Goal: Navigation & Orientation: Find specific page/section

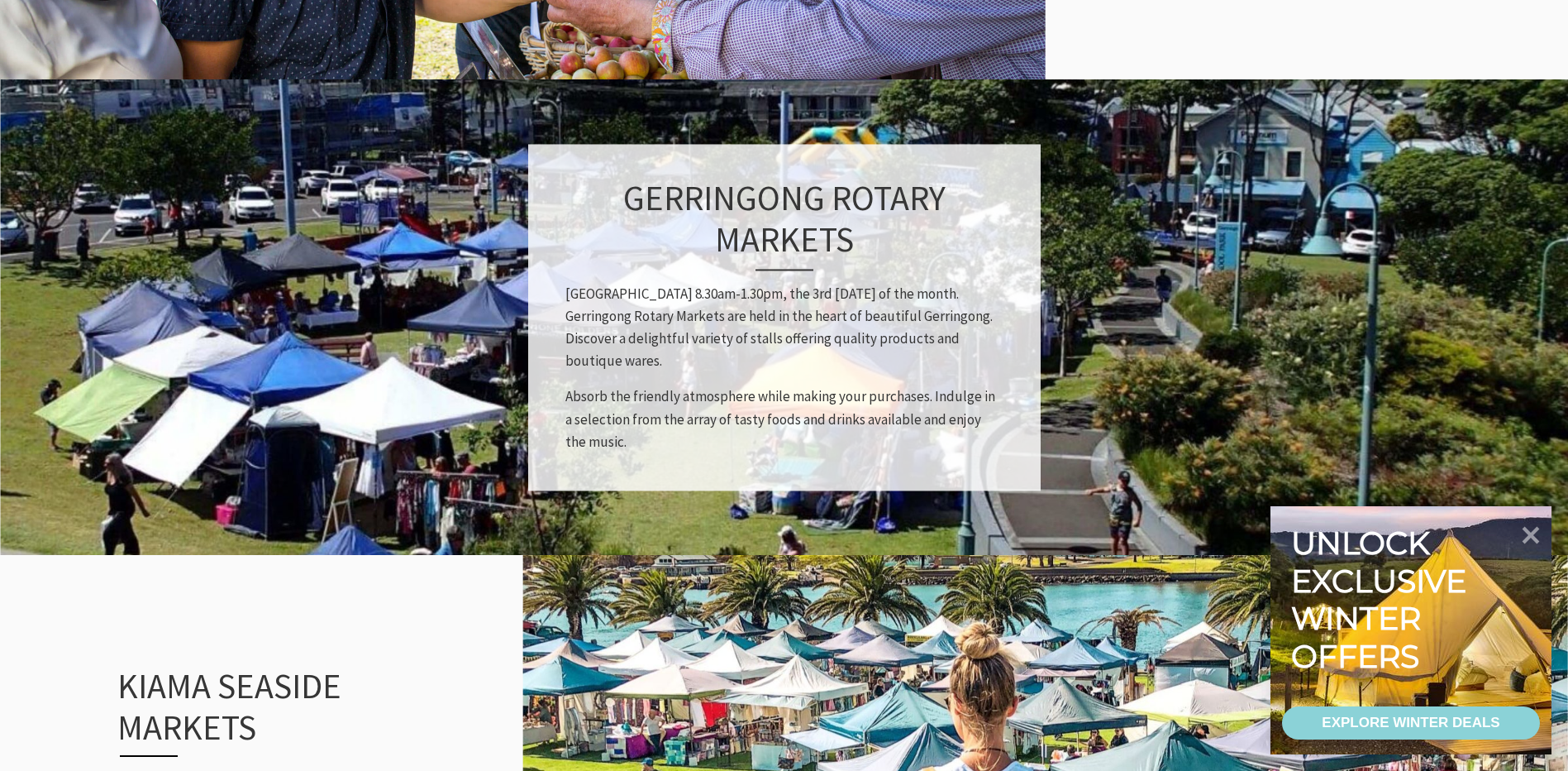
scroll to position [1406, 0]
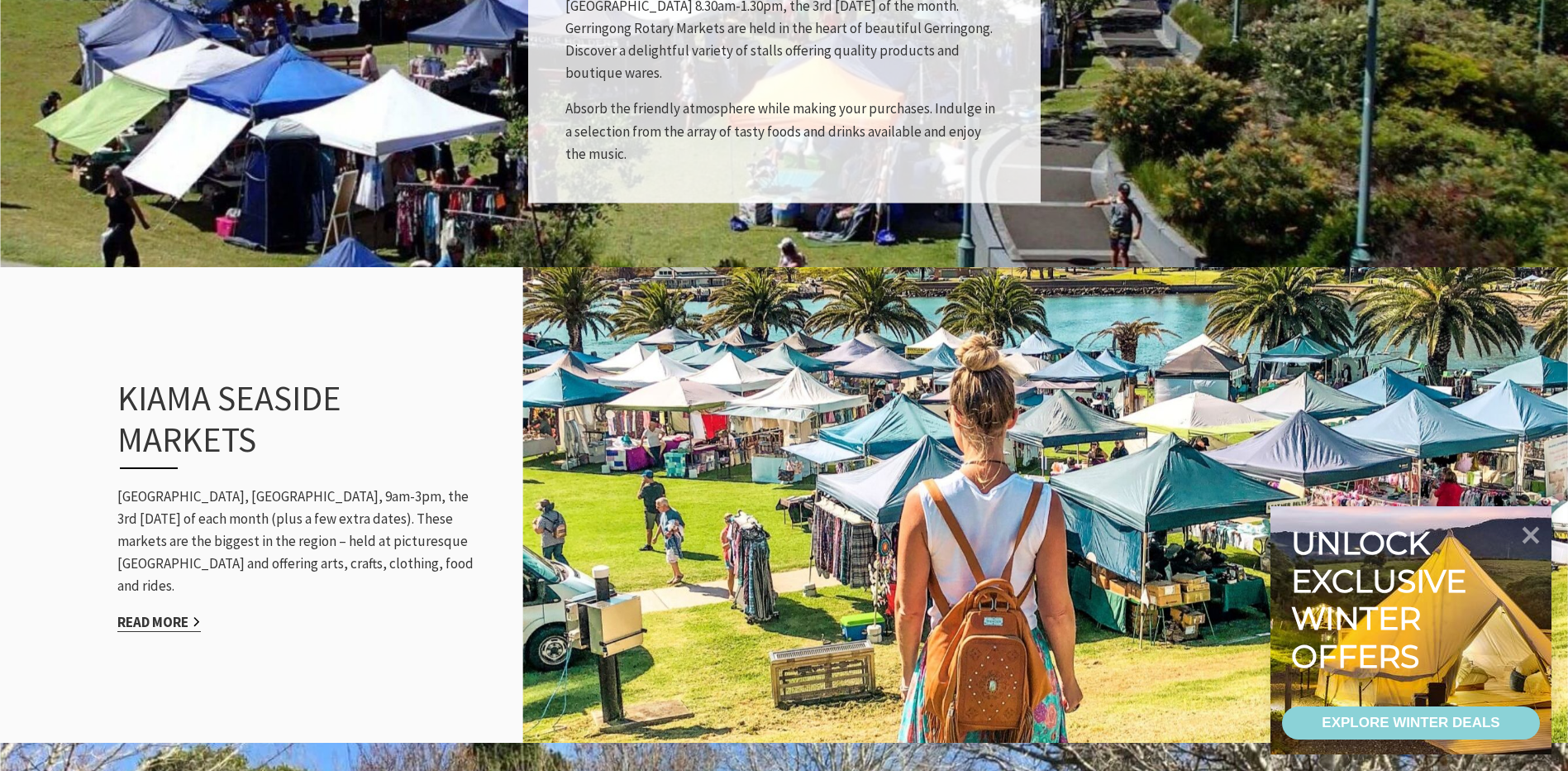
click at [170, 613] on link "Read More" at bounding box center [159, 622] width 84 height 19
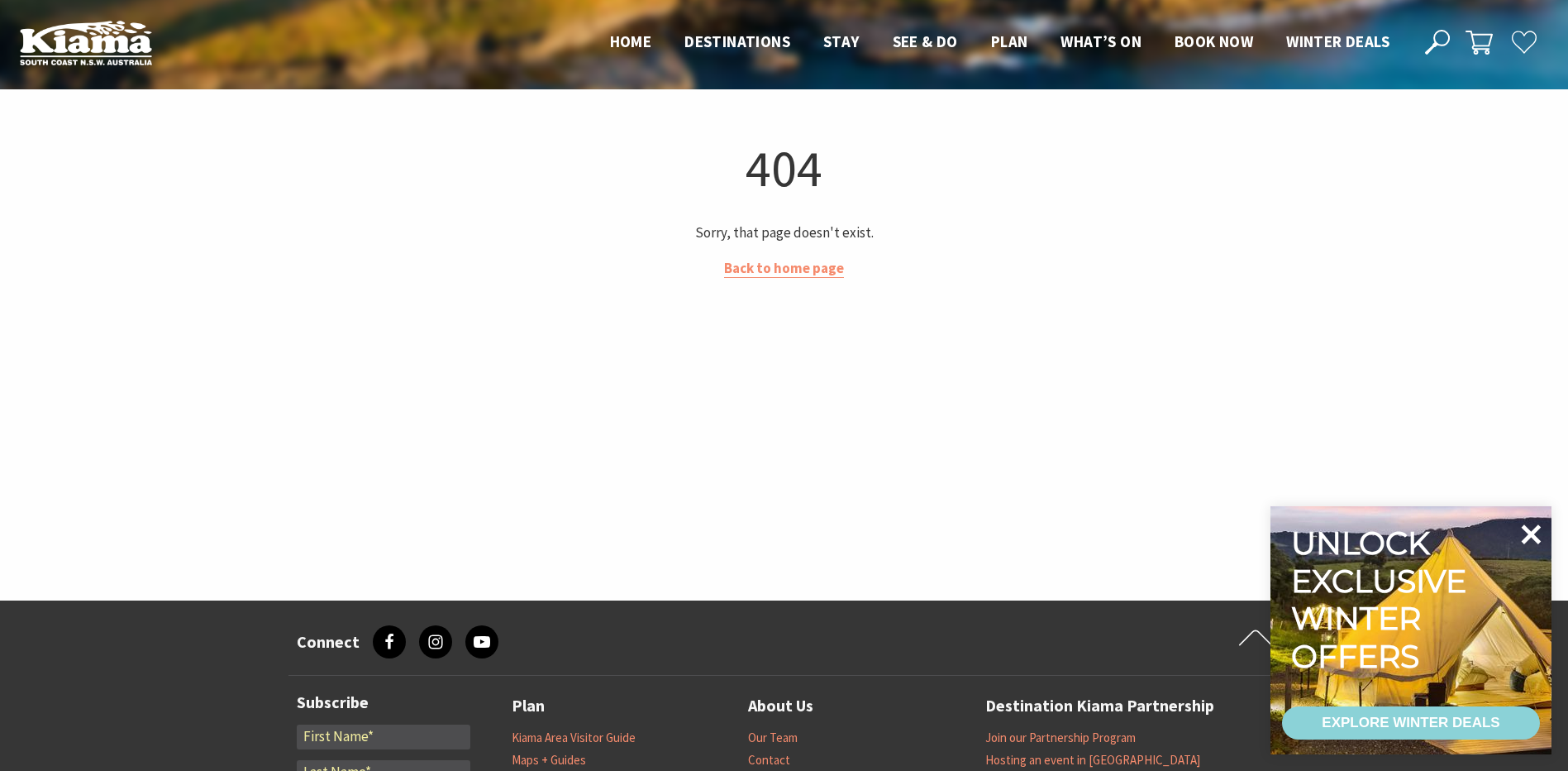
click at [1530, 537] on icon at bounding box center [1532, 534] width 20 height 20
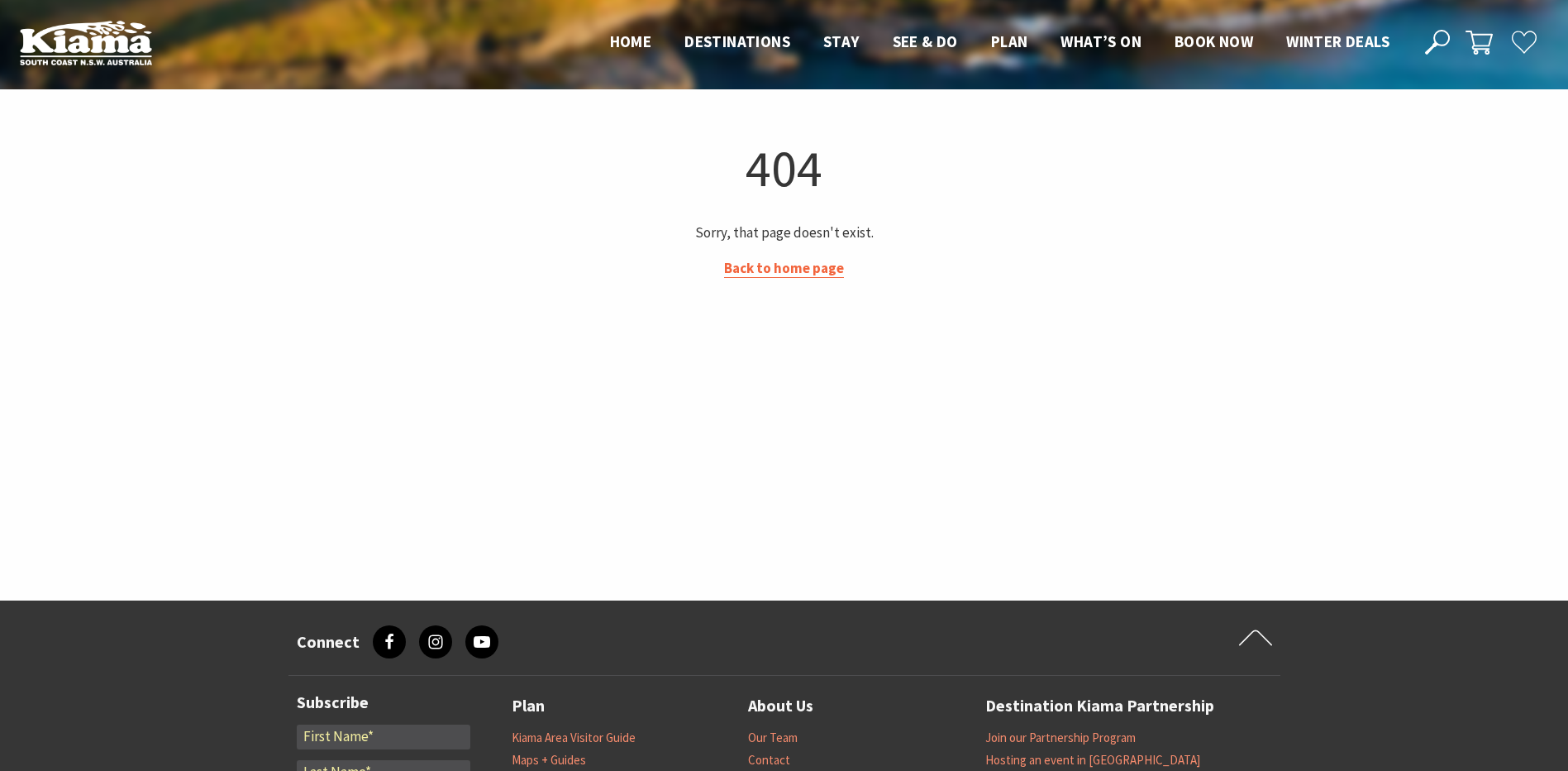
click at [751, 269] on link "Back to home page" at bounding box center [783, 268] width 120 height 19
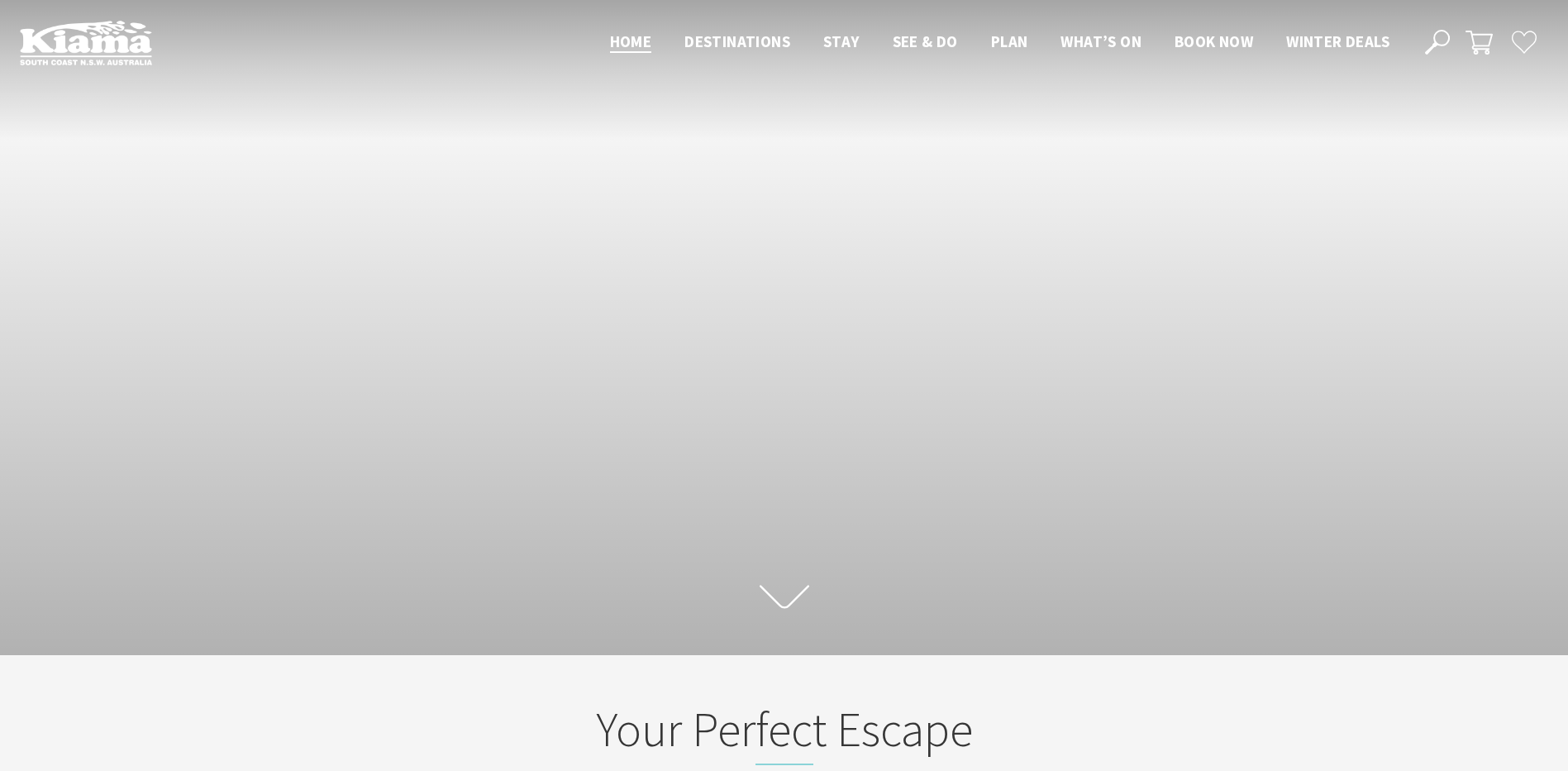
scroll to position [26, 1581]
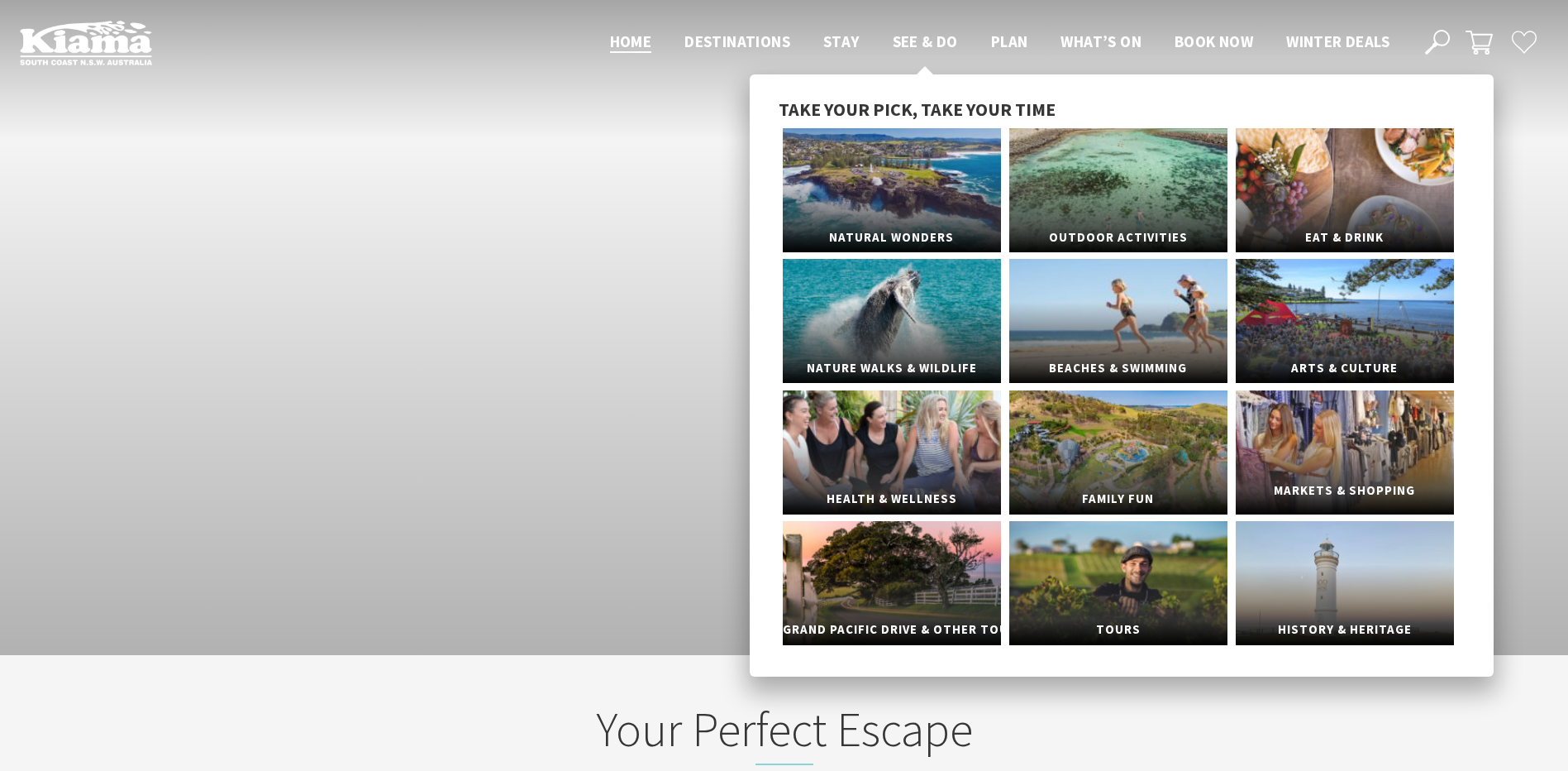
click at [1319, 481] on span "Markets & Shopping" at bounding box center [1345, 491] width 218 height 31
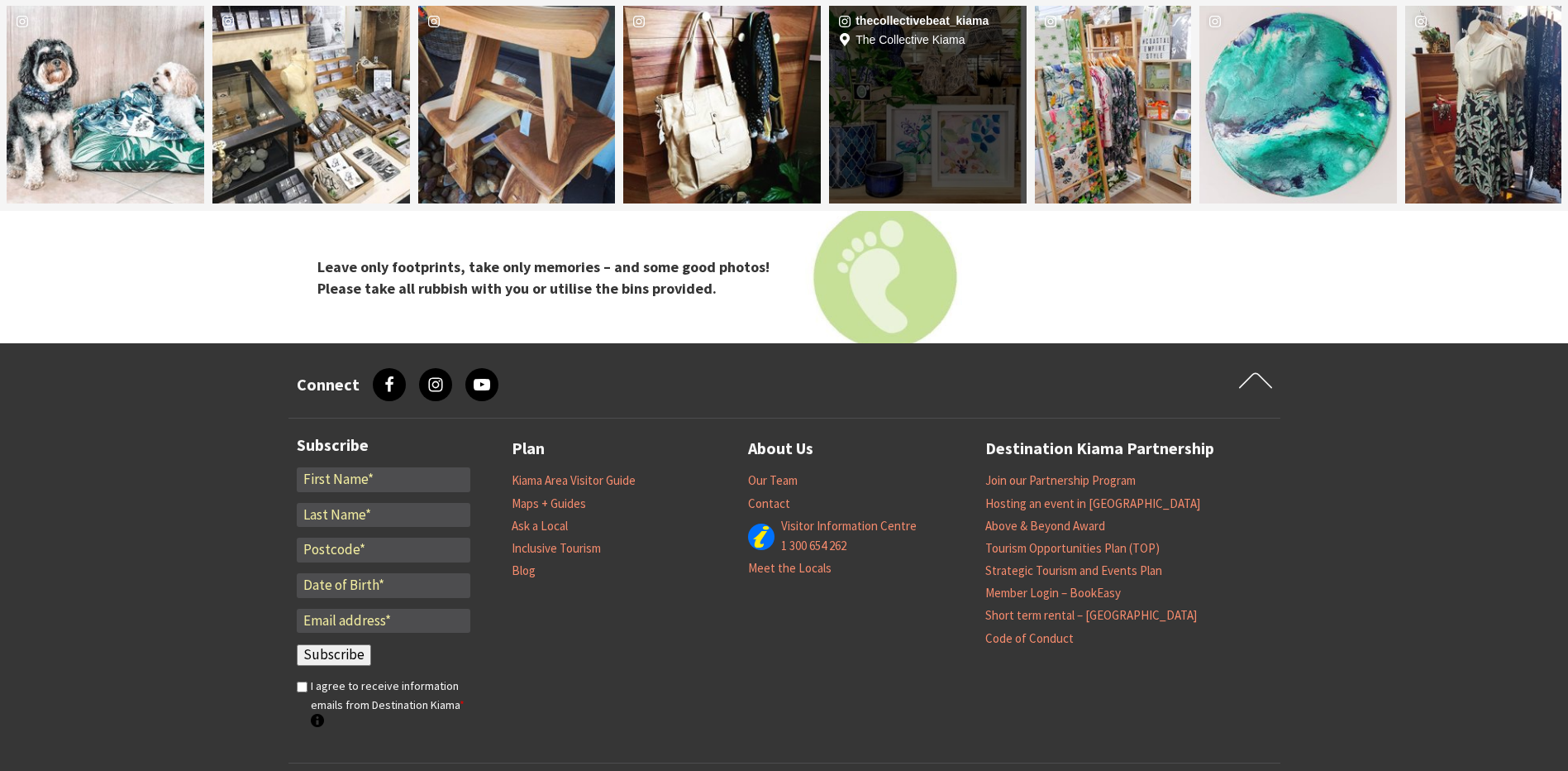
scroll to position [3049, 0]
